Goal: Task Accomplishment & Management: Manage account settings

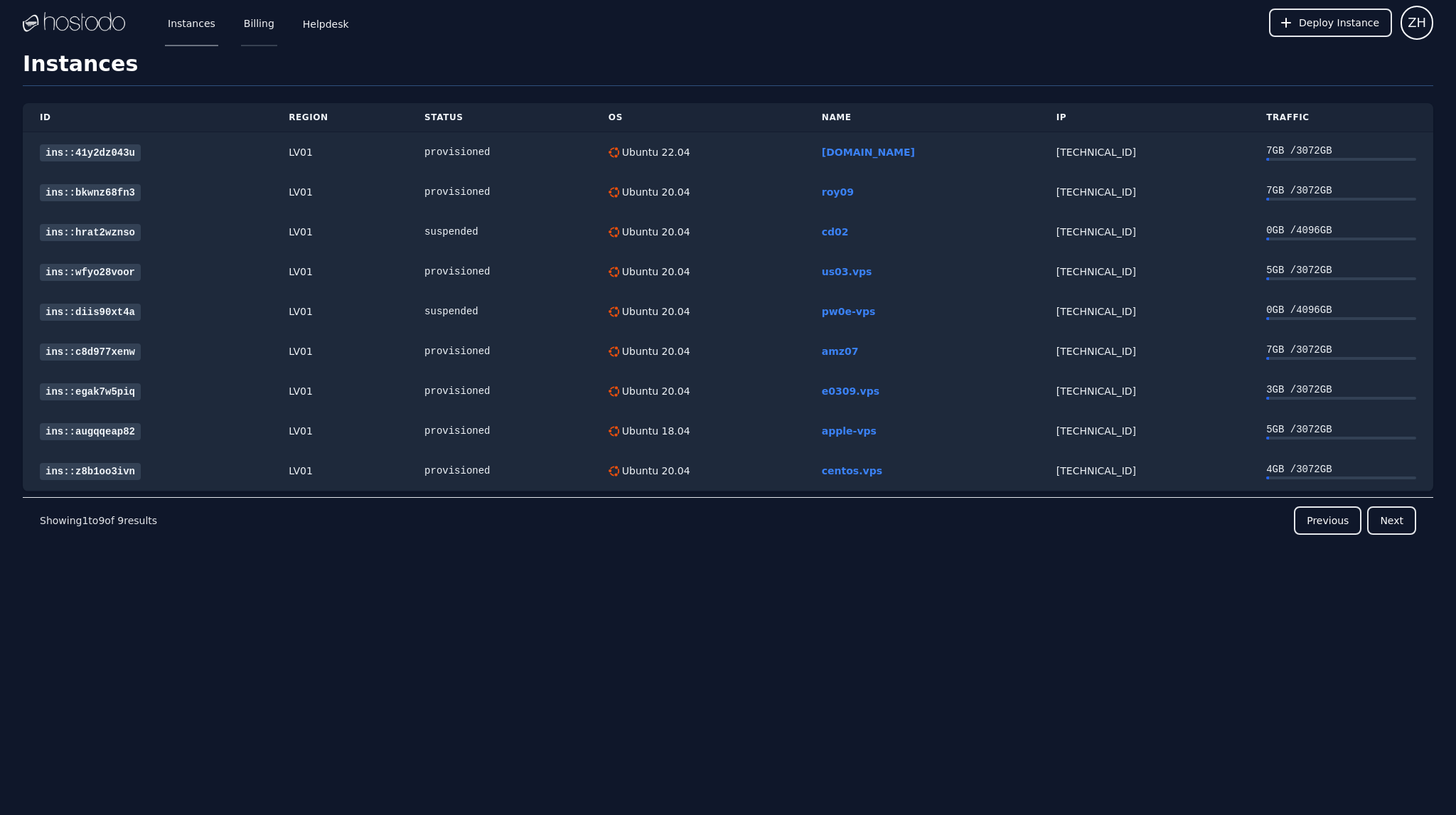
click at [253, 24] on link "Billing" at bounding box center [259, 22] width 36 height 47
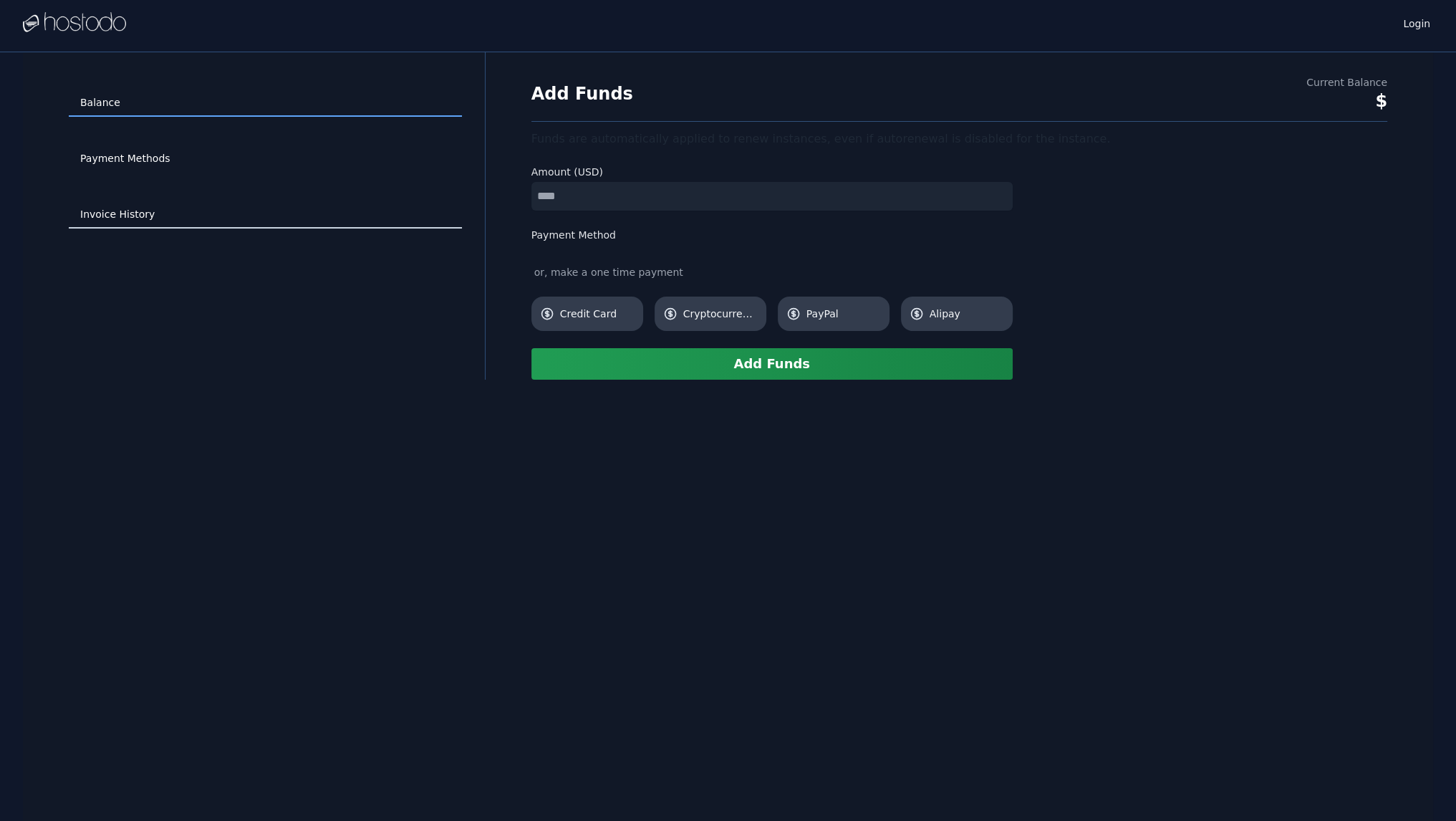
click at [124, 204] on link "Invoice History" at bounding box center [265, 214] width 393 height 27
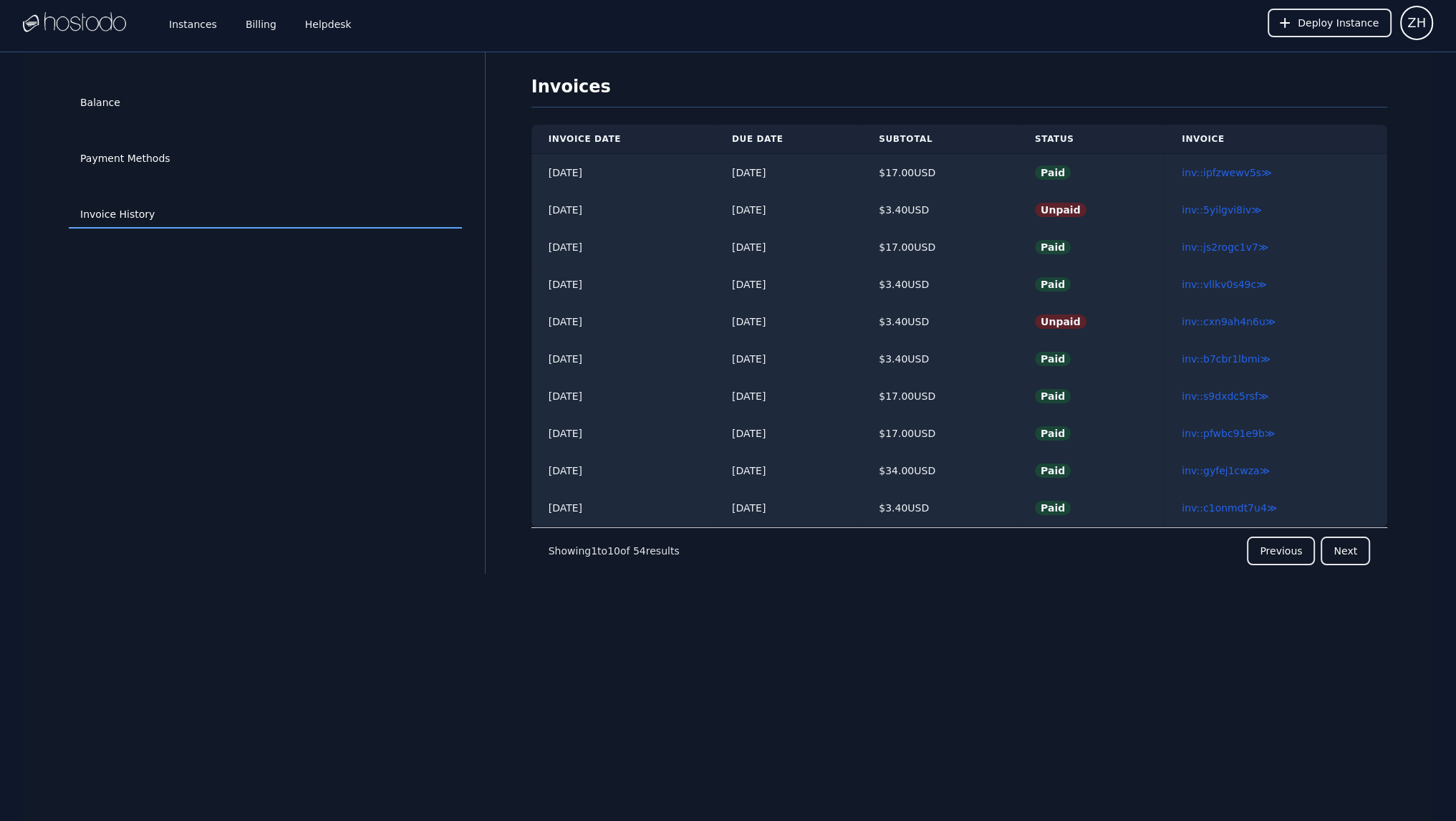
drag, startPoint x: 1054, startPoint y: 684, endPoint x: 1054, endPoint y: 674, distance: 10.0
click at [1054, 684] on div "Balance Payment Methods Invoice History Invoices Invoice Date Due Date Subtotal…" at bounding box center [728, 462] width 1410 height 821
click at [1039, 723] on div "Balance Payment Methods Invoice History Invoices Invoice Date Due Date Subtotal…" at bounding box center [728, 462] width 1410 height 821
